Goal: Transaction & Acquisition: Obtain resource

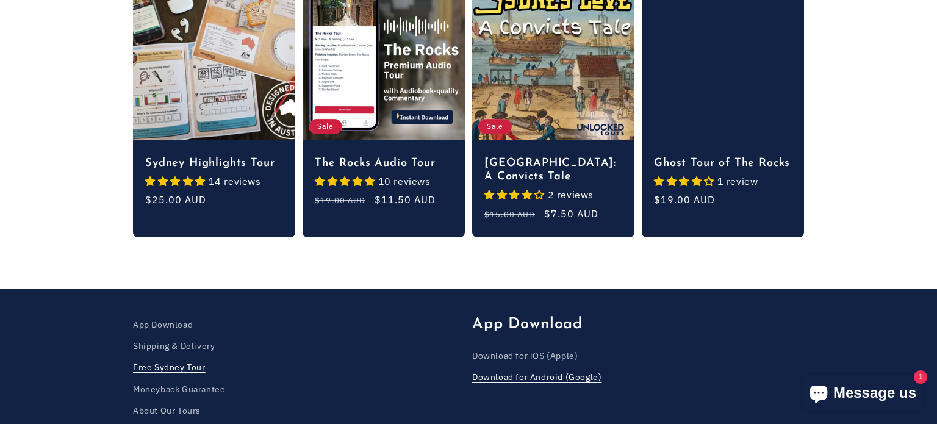
scroll to position [3017, 0]
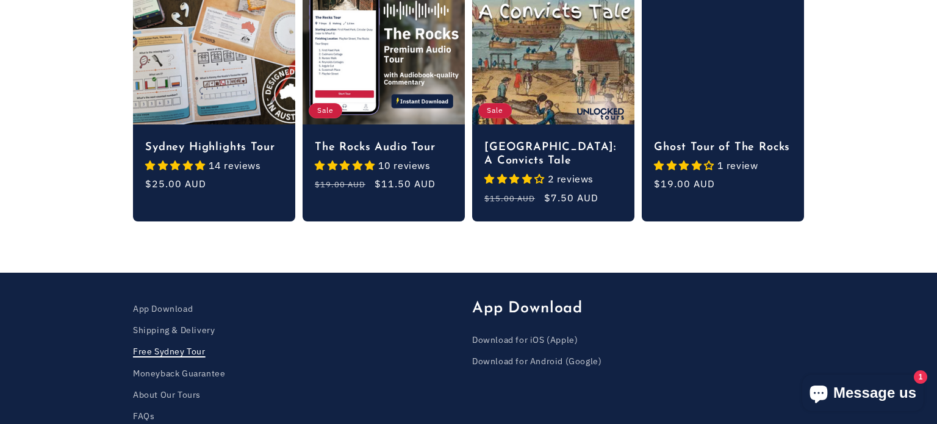
click at [179, 341] on link "Free Sydney Tour" at bounding box center [169, 351] width 73 height 21
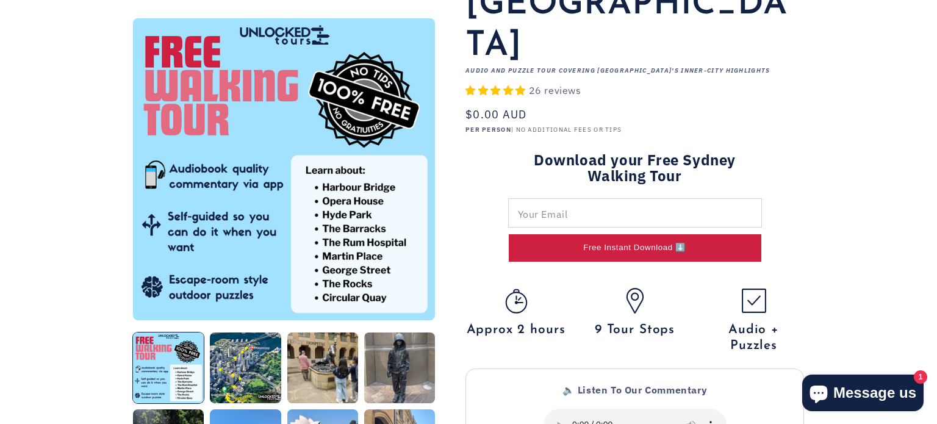
scroll to position [174, 0]
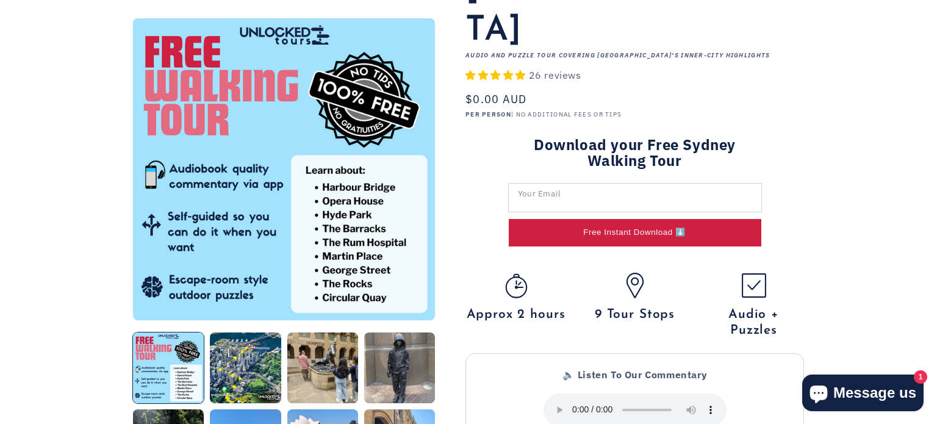
click at [581, 184] on input "Download your Free Sydney Walking Tour" at bounding box center [635, 198] width 253 height 28
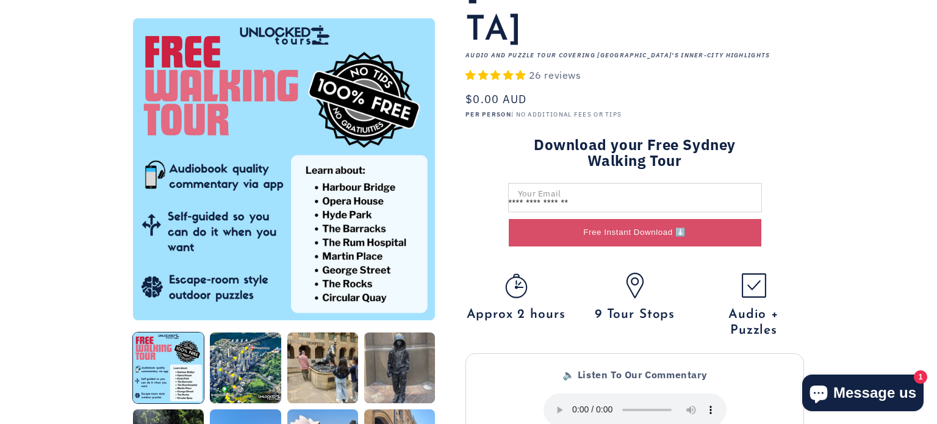
type input "**********"
click at [608, 219] on button "Free Instant Download ⬇️" at bounding box center [635, 232] width 253 height 27
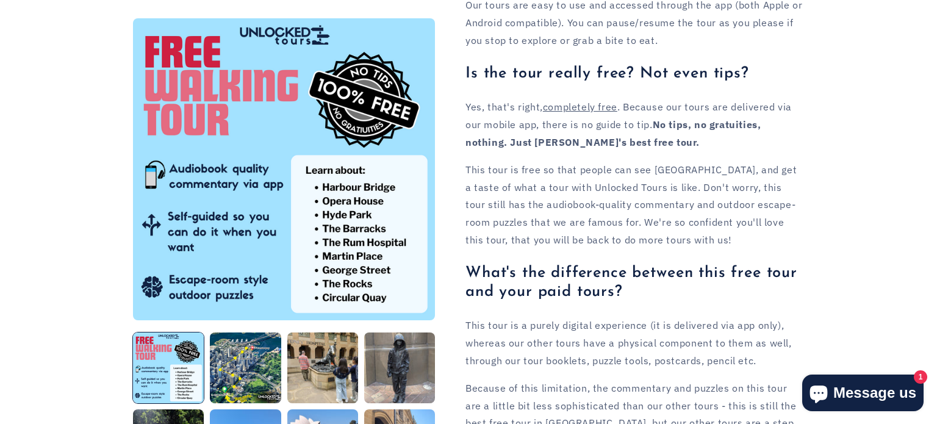
scroll to position [1271, 0]
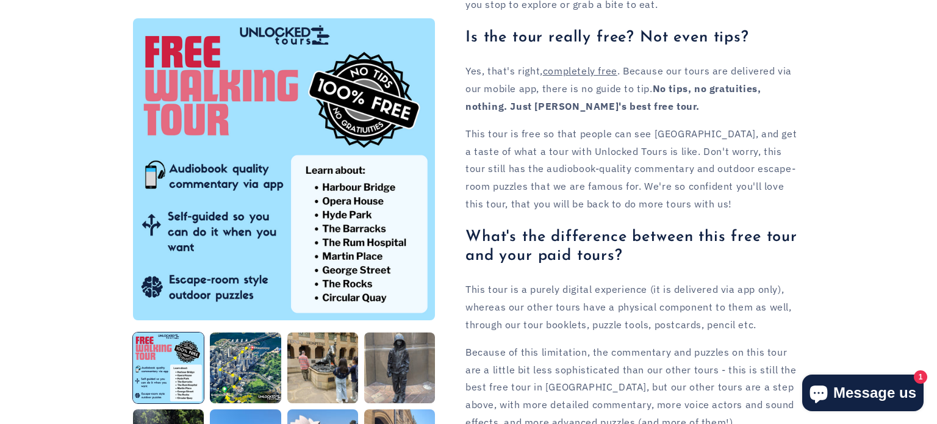
drag, startPoint x: 774, startPoint y: 314, endPoint x: 705, endPoint y: 306, distance: 69.9
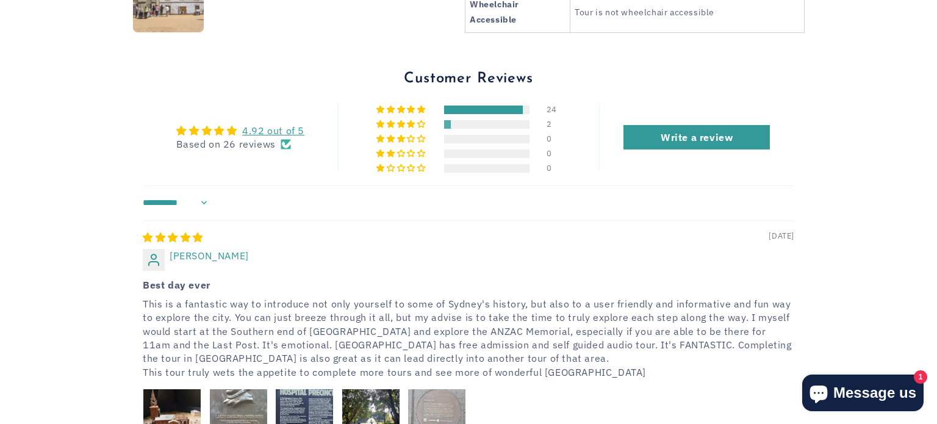
scroll to position [1989, 0]
